Goal: Transaction & Acquisition: Obtain resource

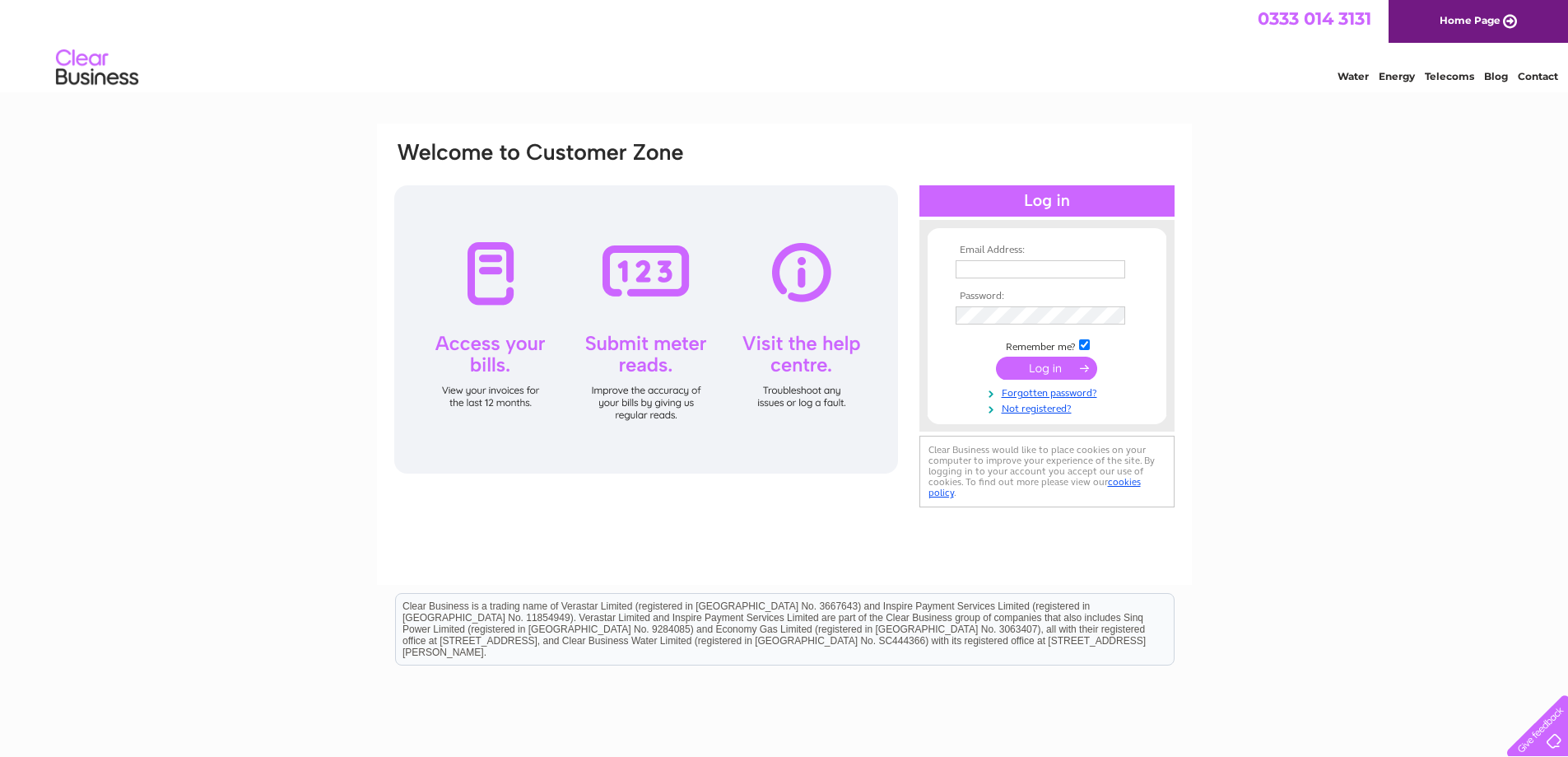
click at [993, 272] on input "text" at bounding box center [1040, 269] width 169 height 18
type input "ally.johnston@plexus.com"
click at [996, 358] on input "submit" at bounding box center [1047, 369] width 101 height 23
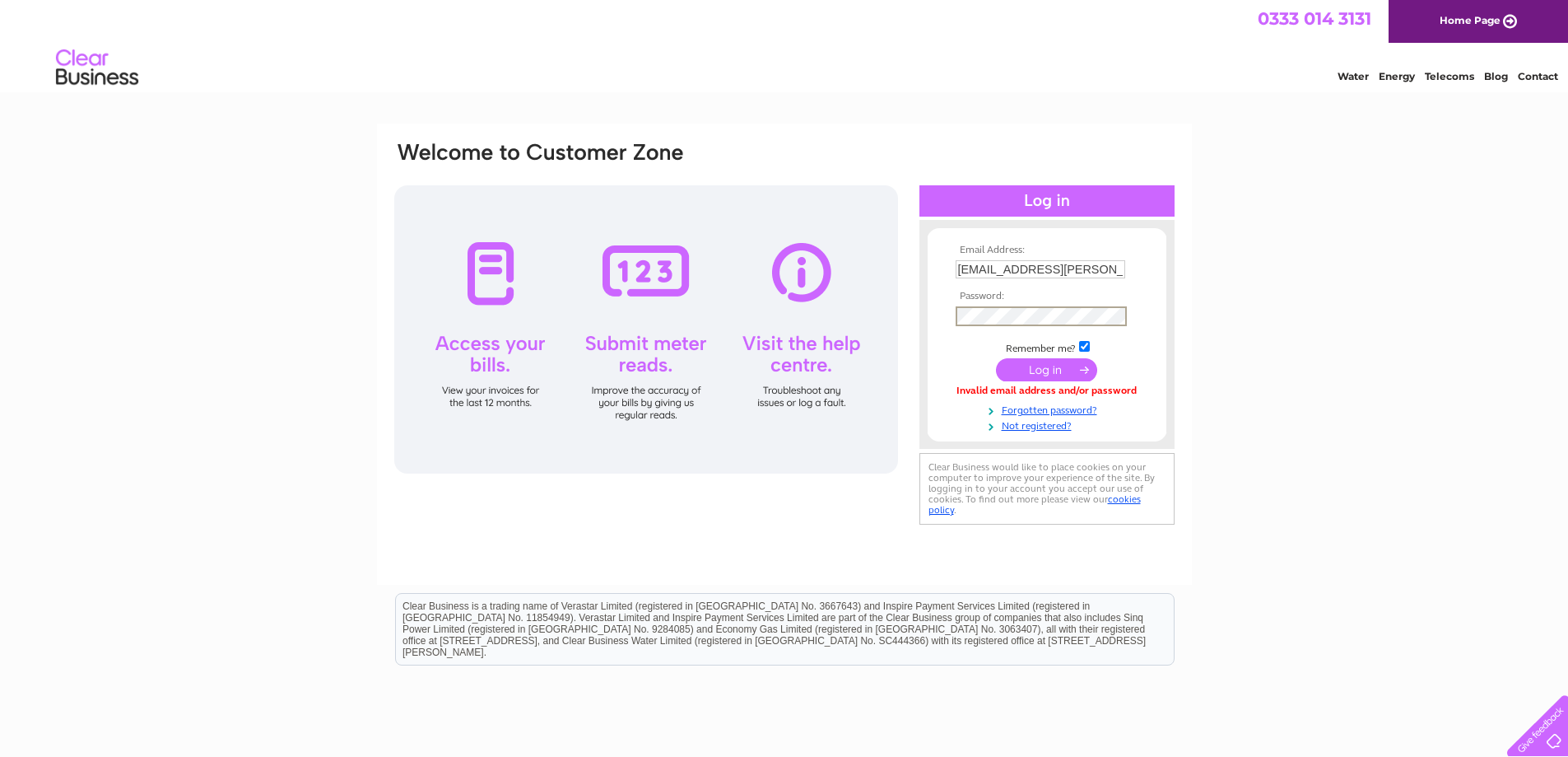
click at [996, 358] on input "submit" at bounding box center [1047, 369] width 101 height 23
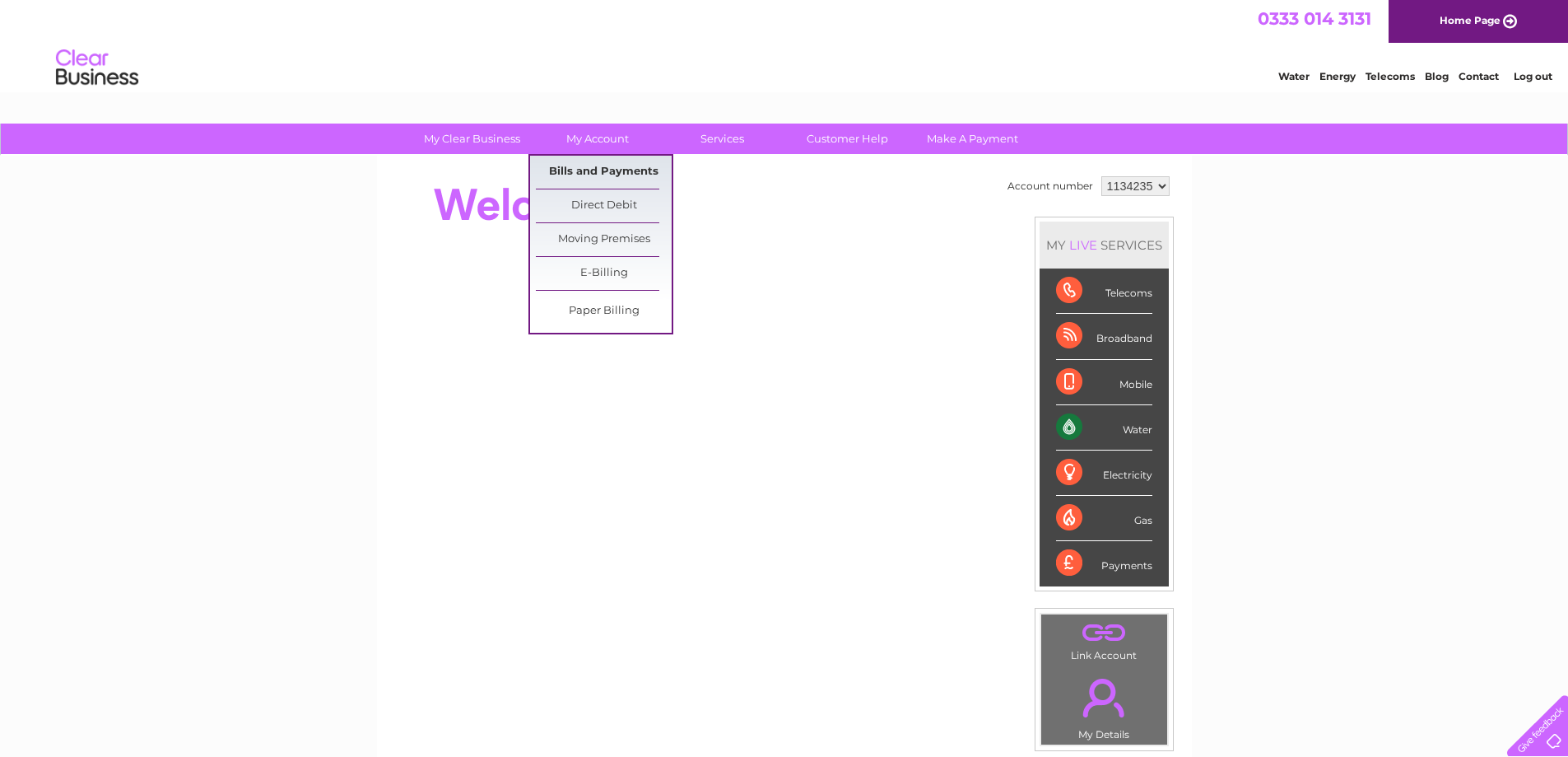
click at [605, 174] on link "Bills and Payments" at bounding box center [603, 171] width 136 height 33
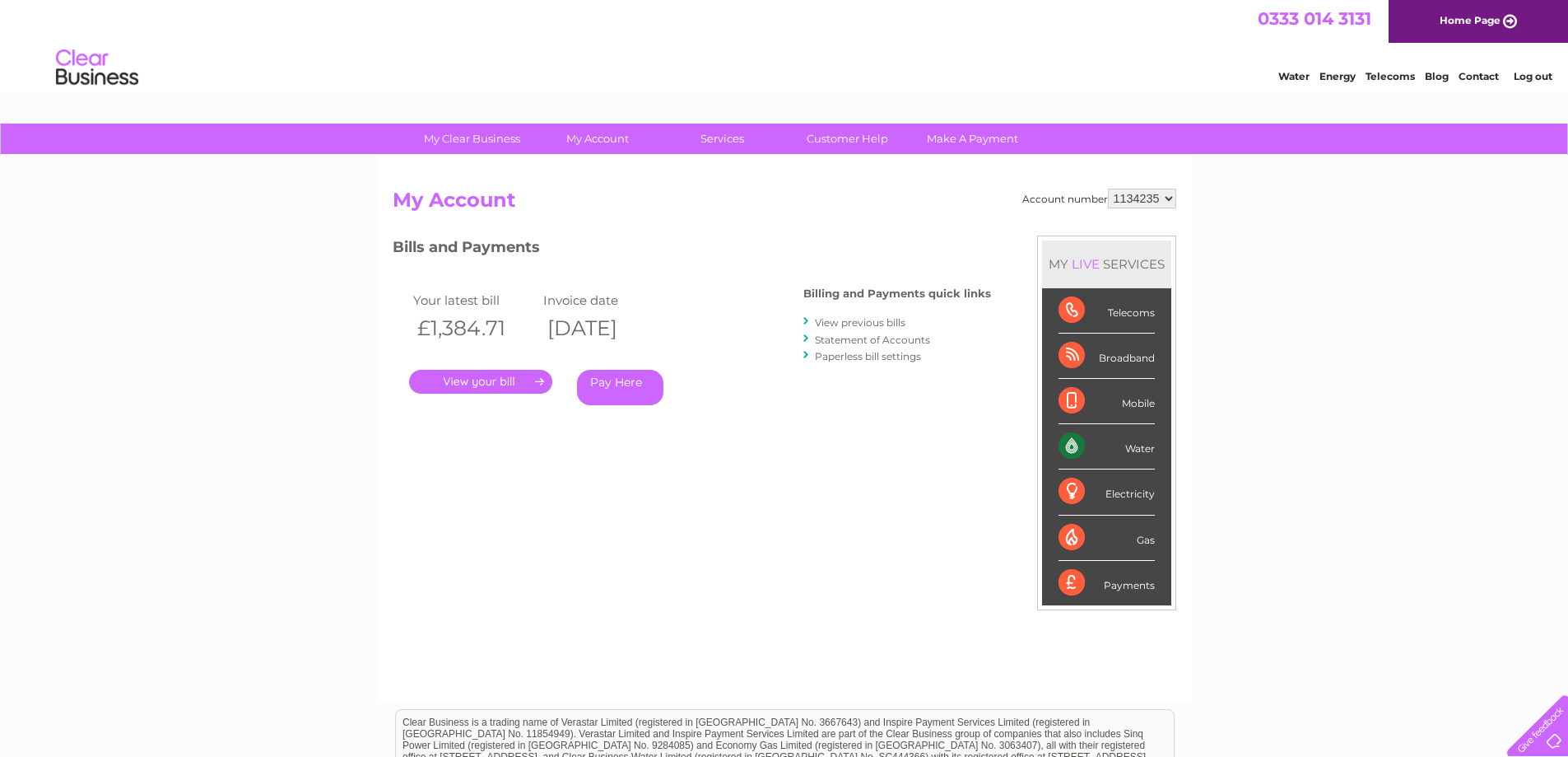
click at [874, 321] on link "View previous bills" at bounding box center [861, 322] width 91 height 12
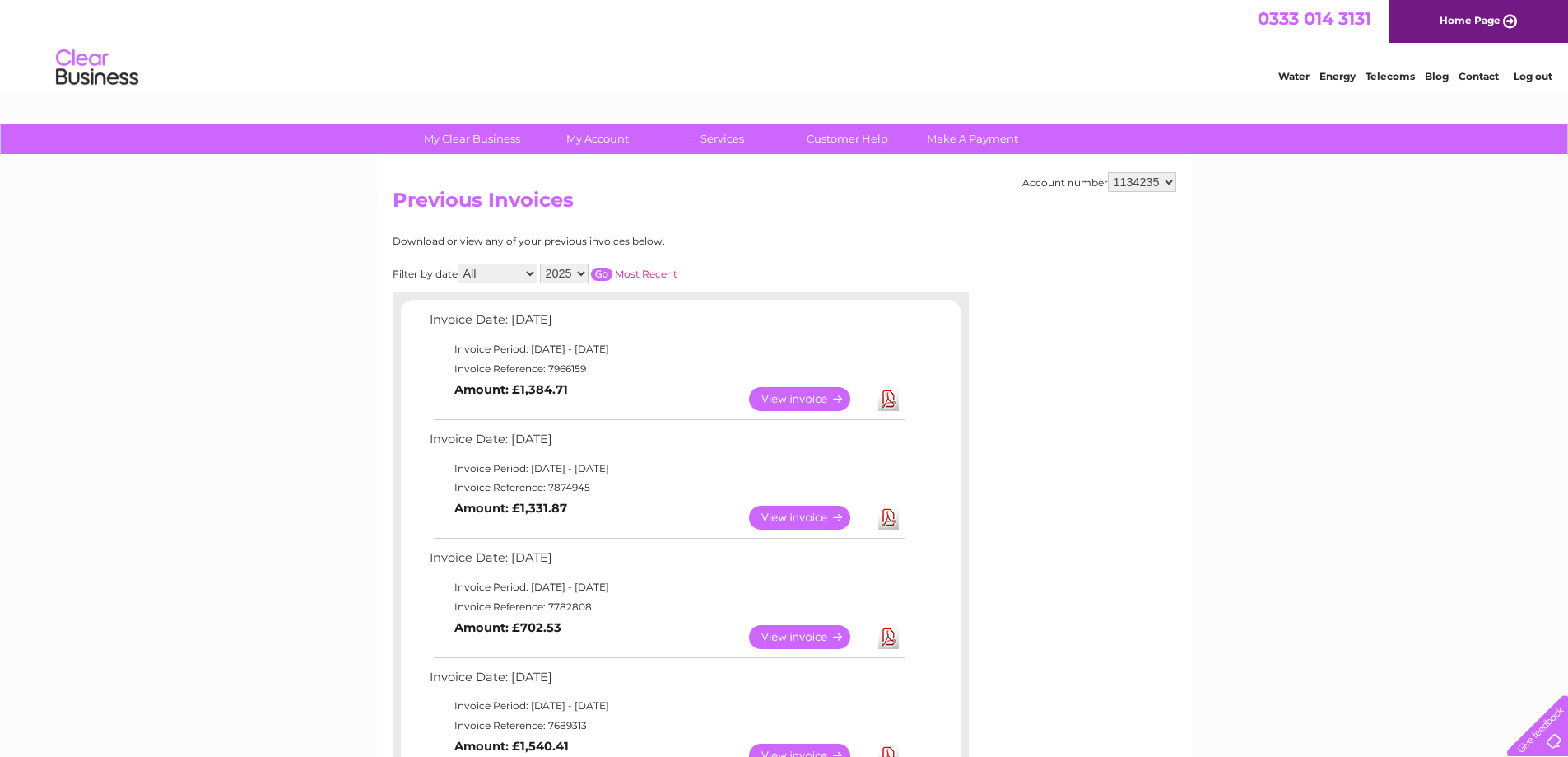
click at [803, 511] on link "View" at bounding box center [809, 518] width 121 height 24
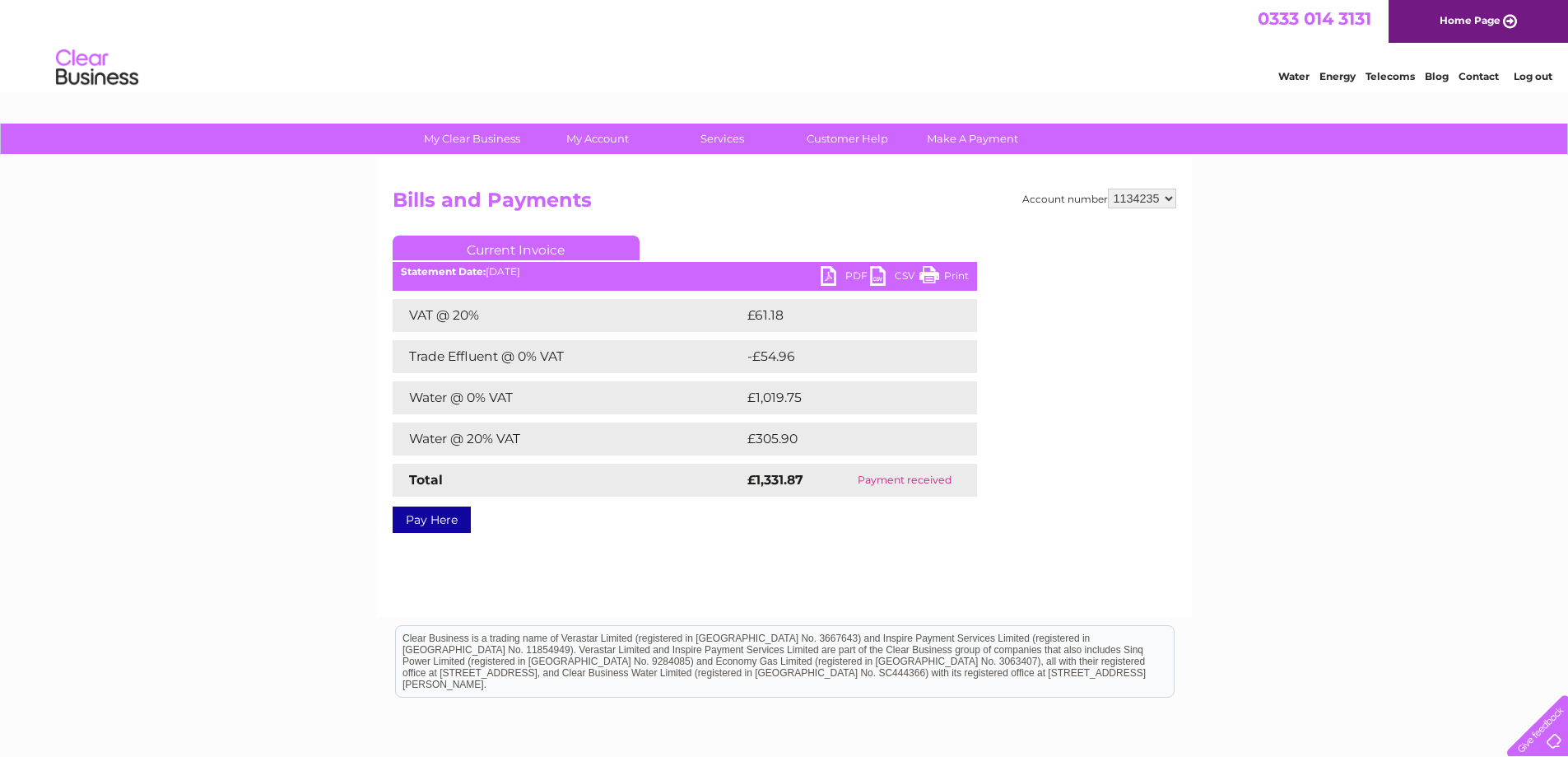
click at [844, 269] on link "PDF" at bounding box center [845, 278] width 49 height 24
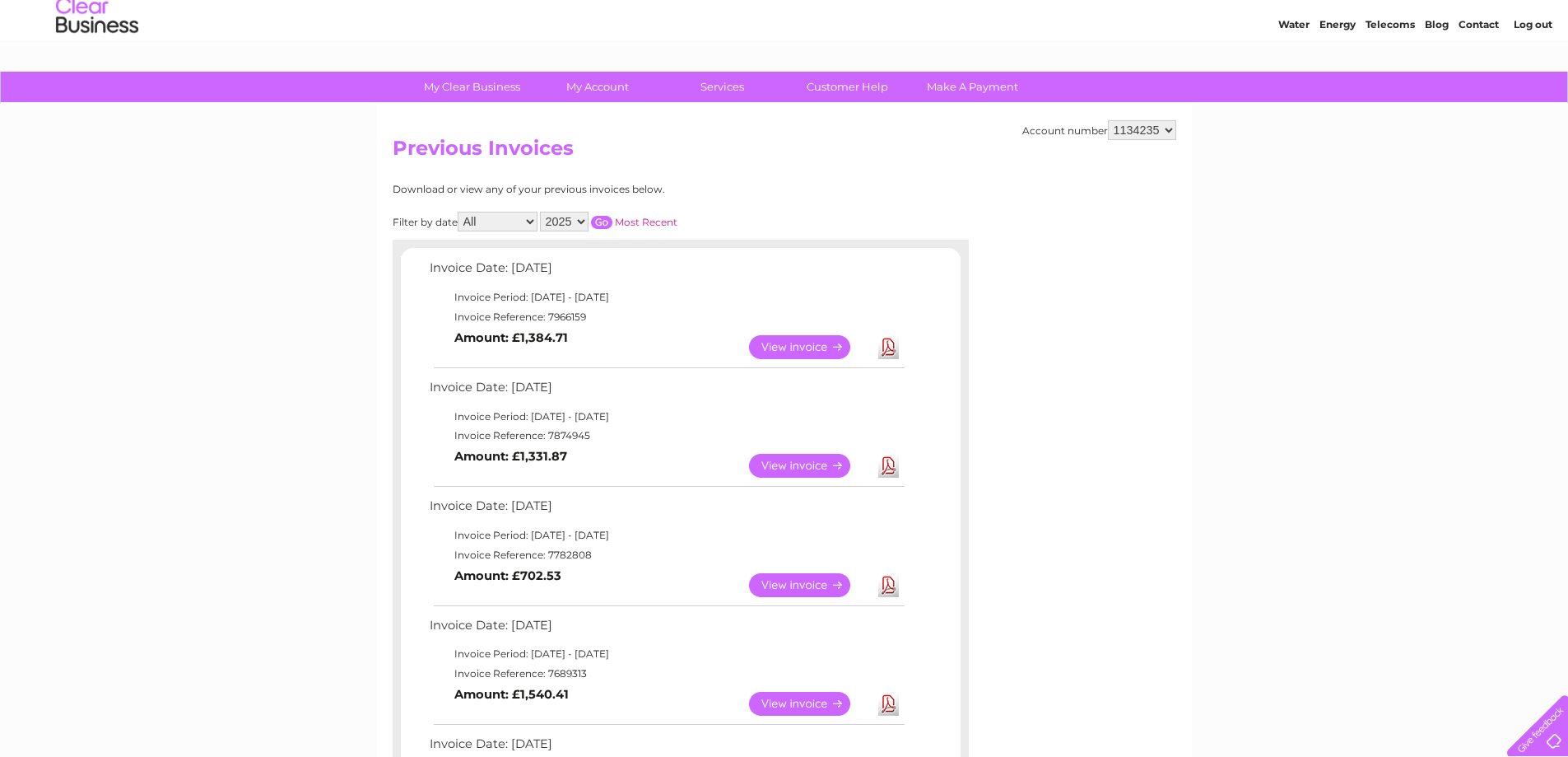
scroll to position [55, 0]
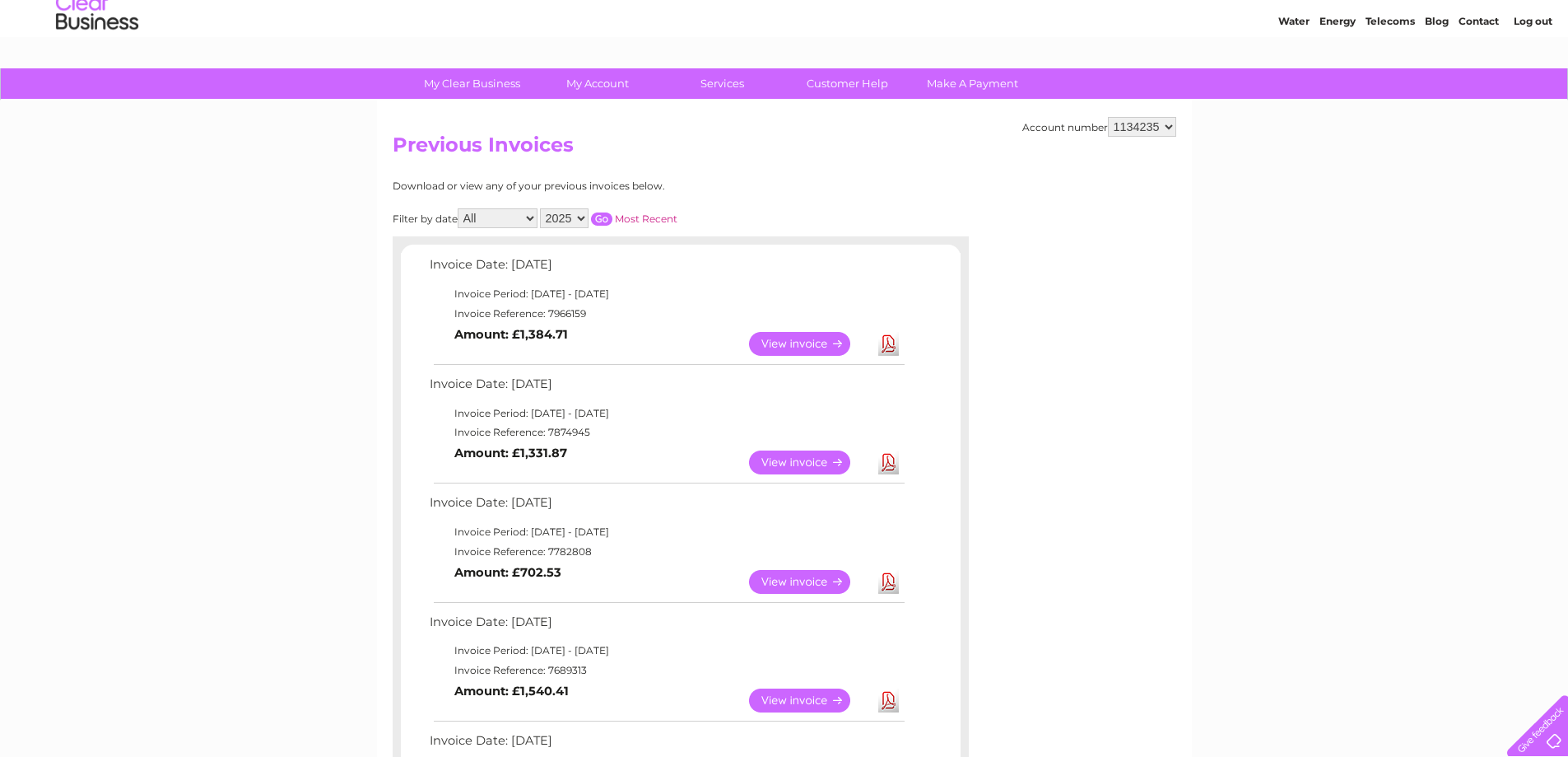
click at [795, 345] on link "View" at bounding box center [809, 343] width 121 height 24
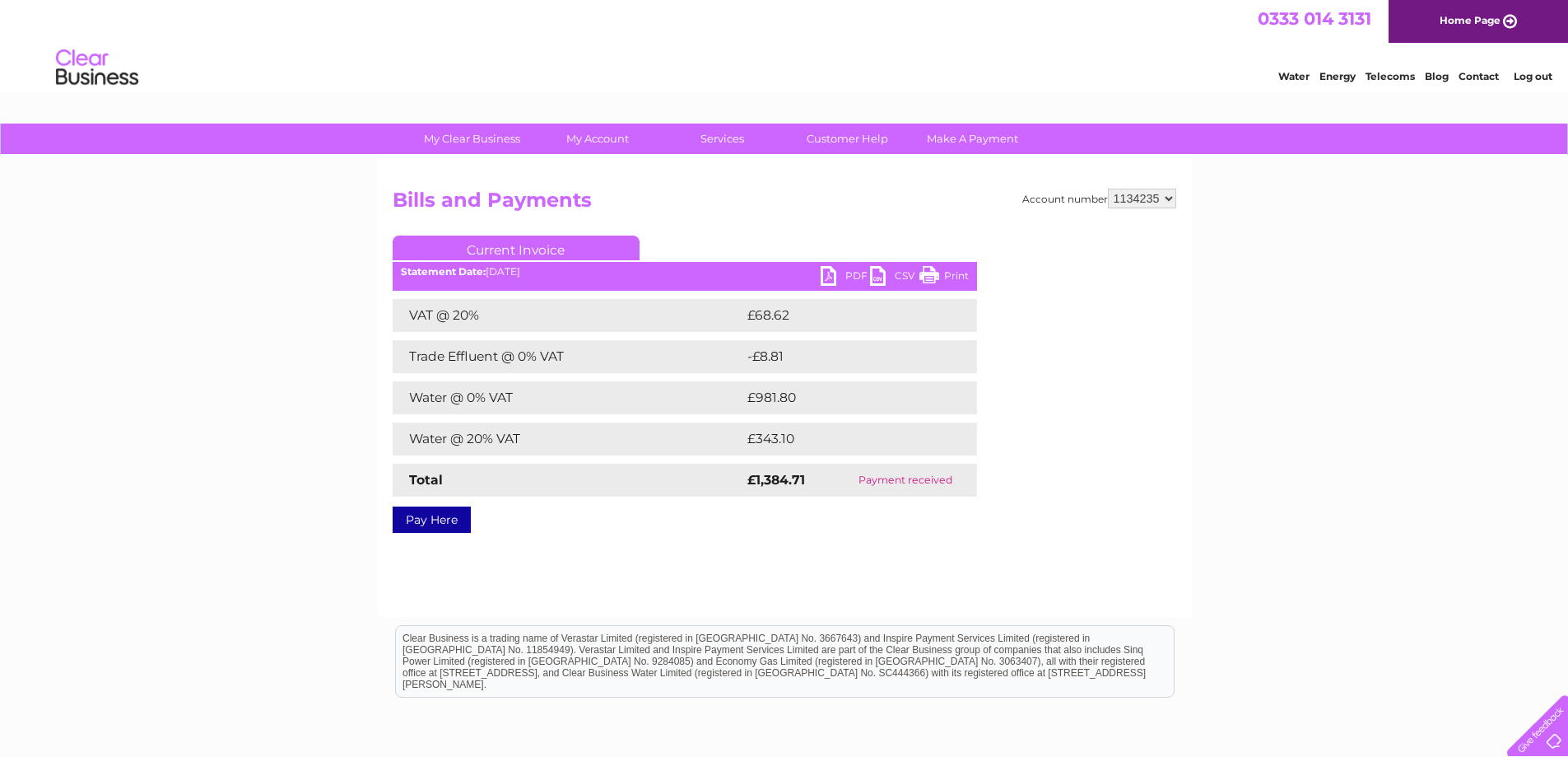
click at [844, 271] on link "PDF" at bounding box center [845, 278] width 49 height 24
